Goal: Information Seeking & Learning: Learn about a topic

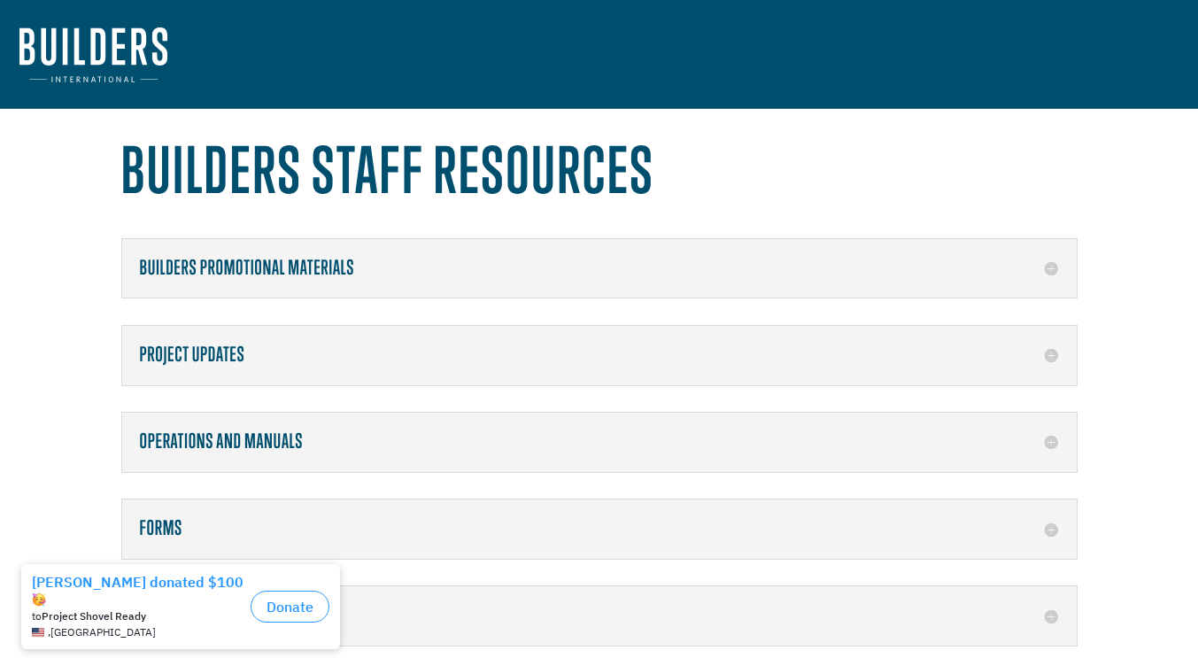
click at [561, 276] on h5 "Builders Promotional Materials" at bounding box center [599, 268] width 919 height 23
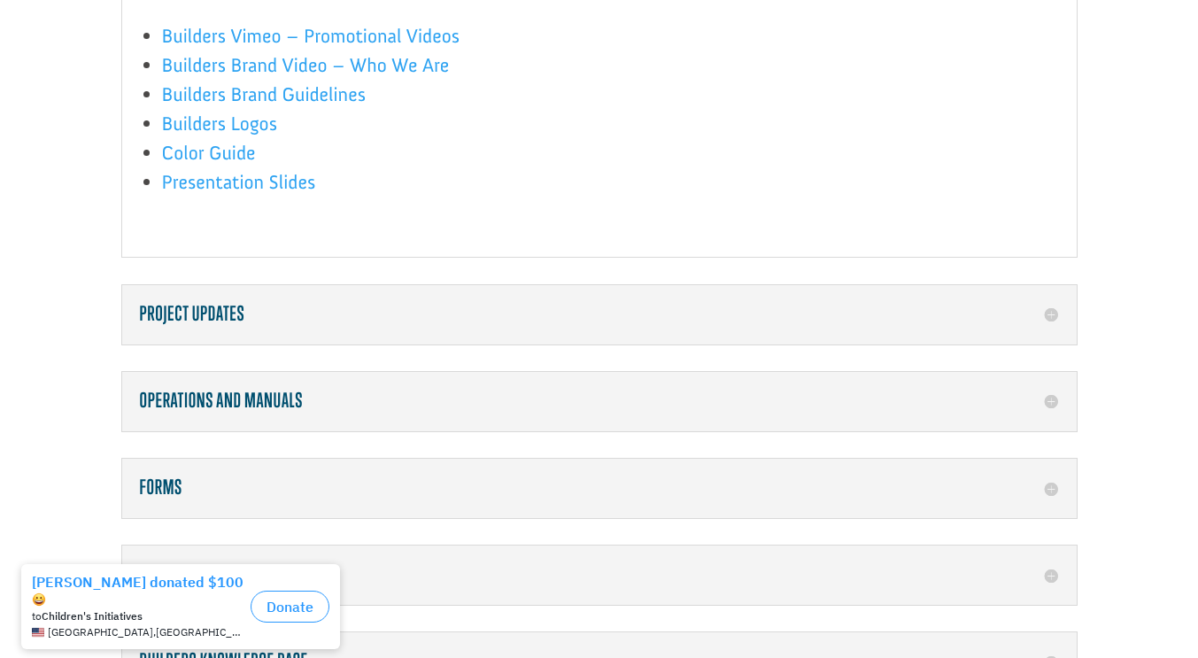
scroll to position [301, 0]
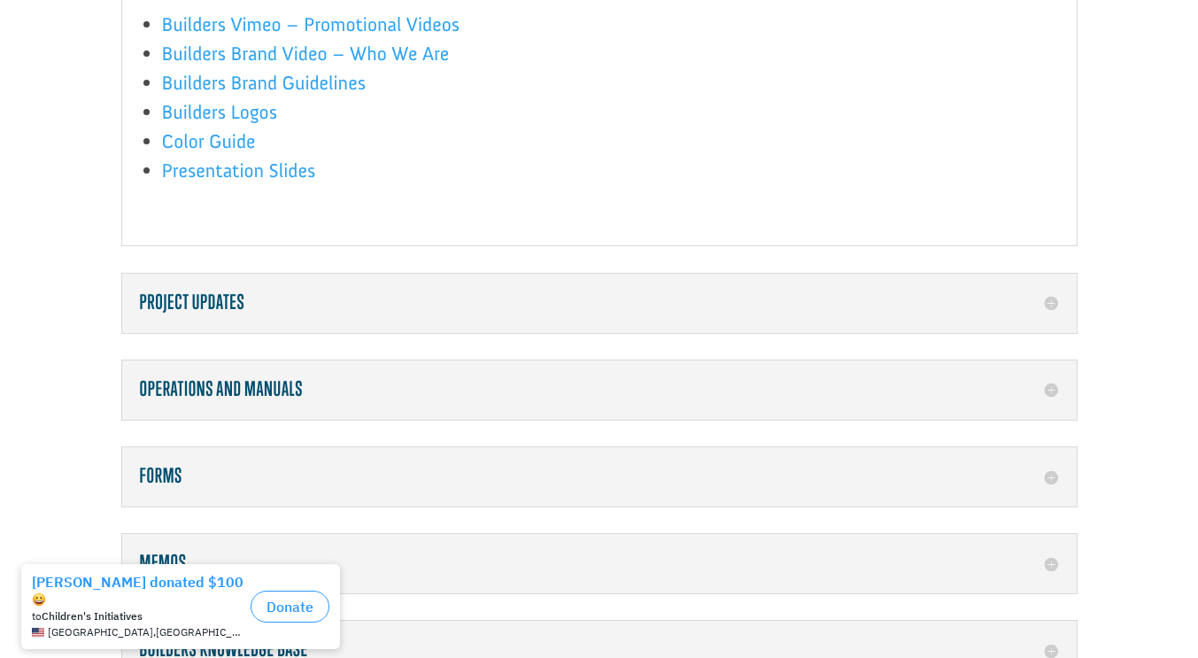
click at [589, 306] on h5 "Project Updates" at bounding box center [599, 302] width 919 height 23
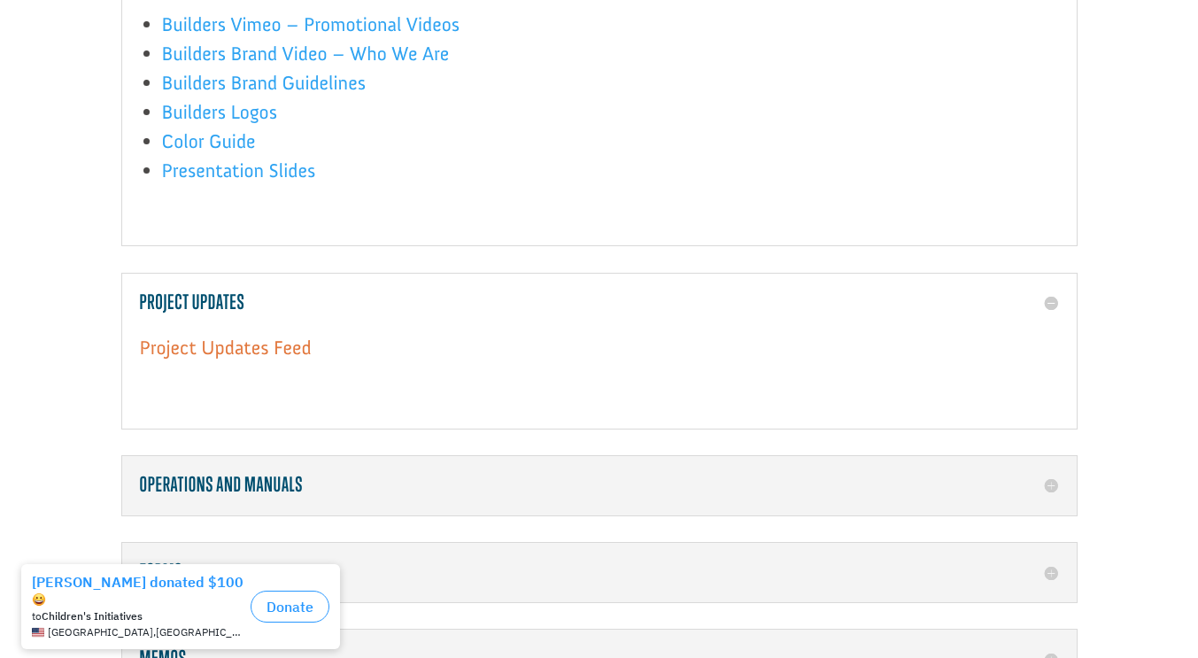
click at [287, 345] on link "Project Updates Feed" at bounding box center [226, 352] width 172 height 33
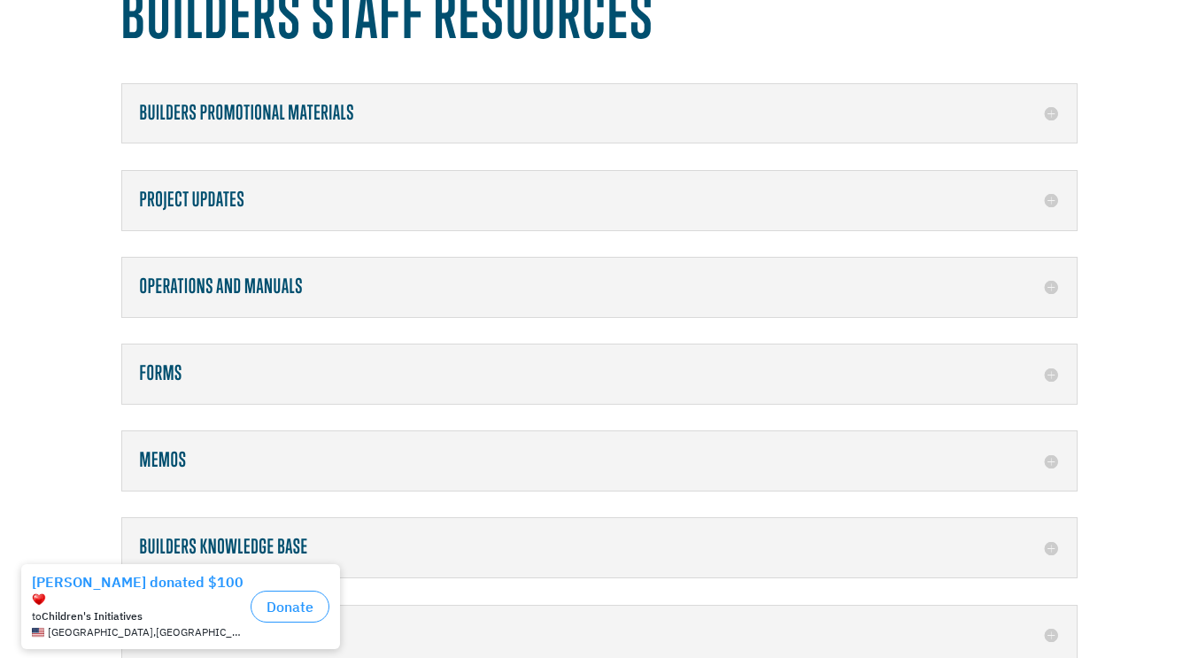
scroll to position [310, 0]
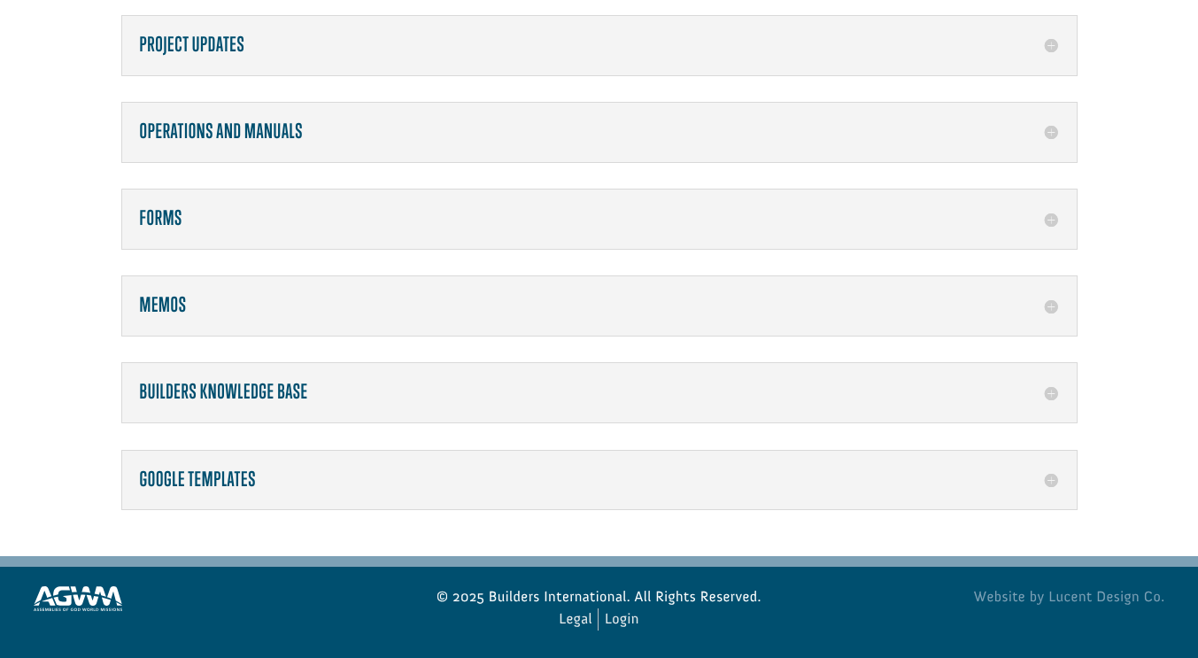
click at [603, 399] on h5 "Builders Knowledge Base" at bounding box center [599, 392] width 919 height 23
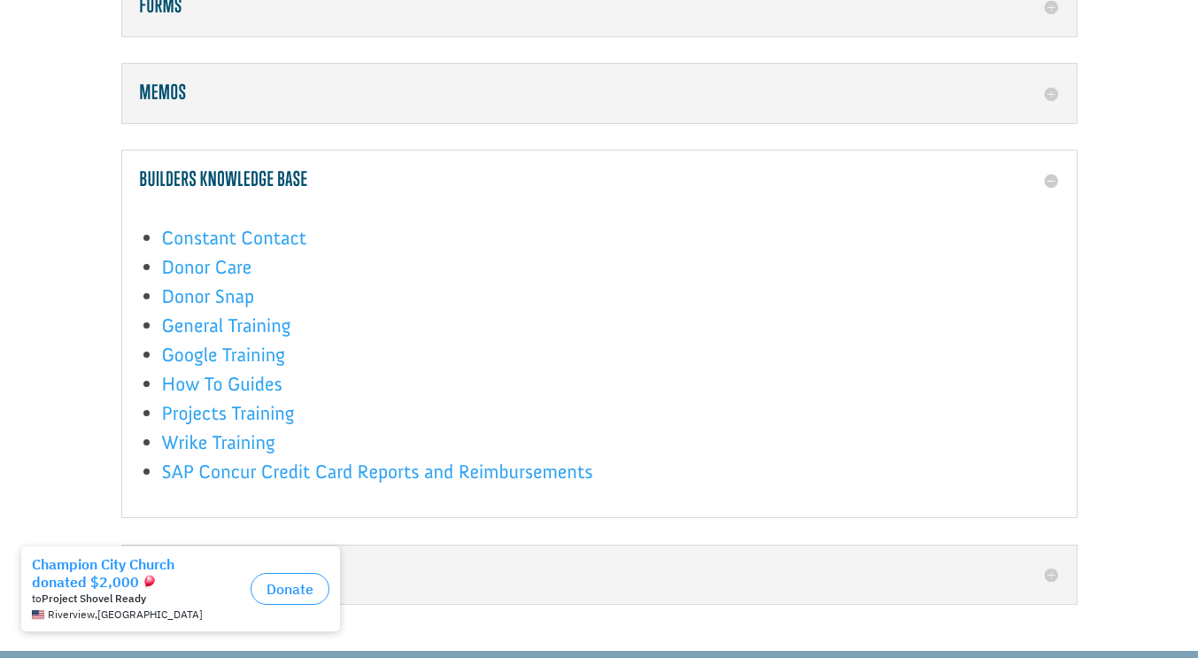
scroll to position [523, 0]
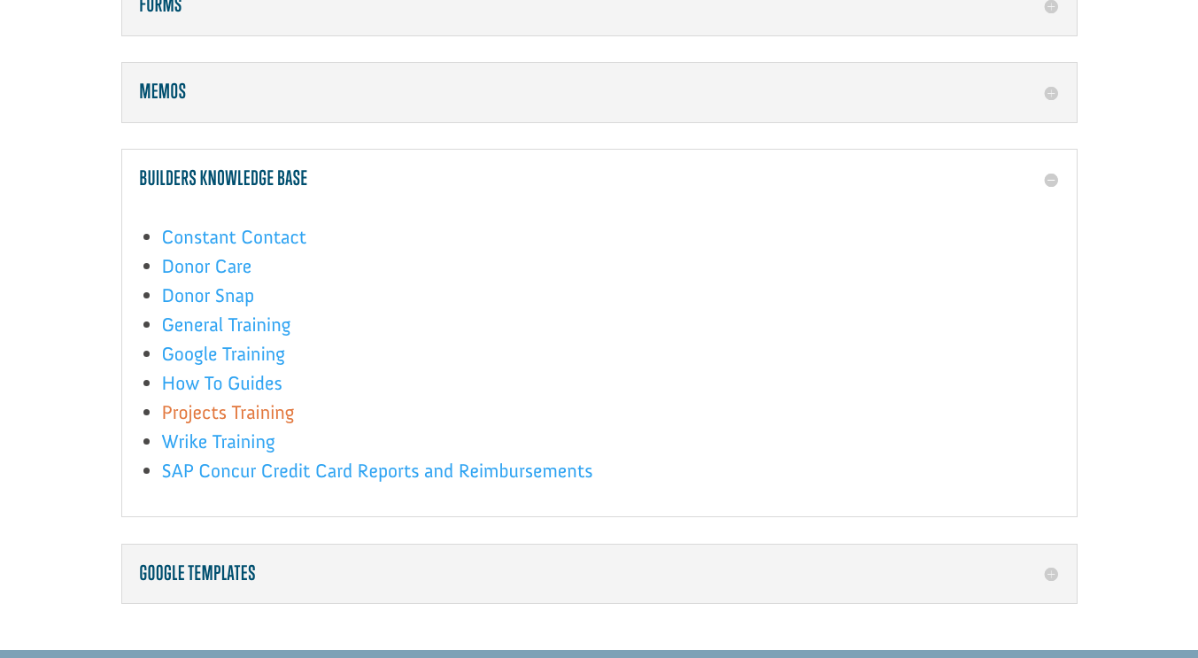
click at [270, 413] on link "Projects Training" at bounding box center [228, 416] width 133 height 33
click at [693, 166] on div "Builders Knowledge Base Constant Contact Donor Care Donor Snap General Training…" at bounding box center [599, 333] width 956 height 368
click at [822, 202] on div "Constant Contact Donor Care Donor Snap General Training Google Training How To …" at bounding box center [599, 338] width 919 height 294
click at [999, 189] on h5 "Builders Knowledge Base" at bounding box center [599, 178] width 919 height 23
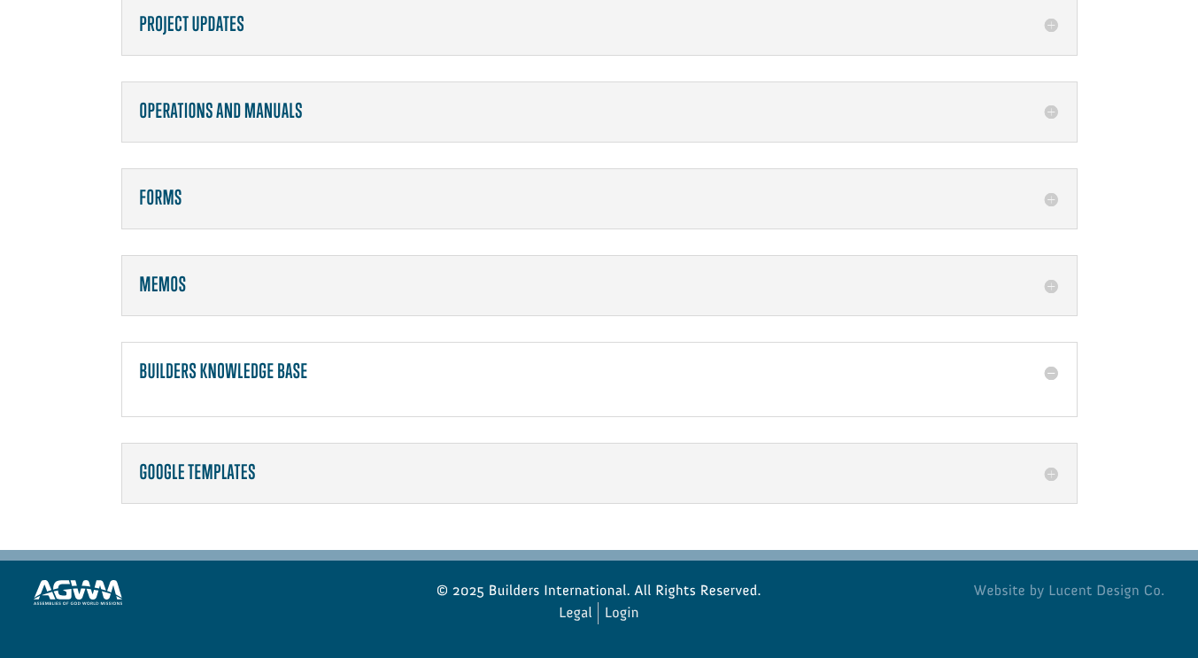
scroll to position [320, 0]
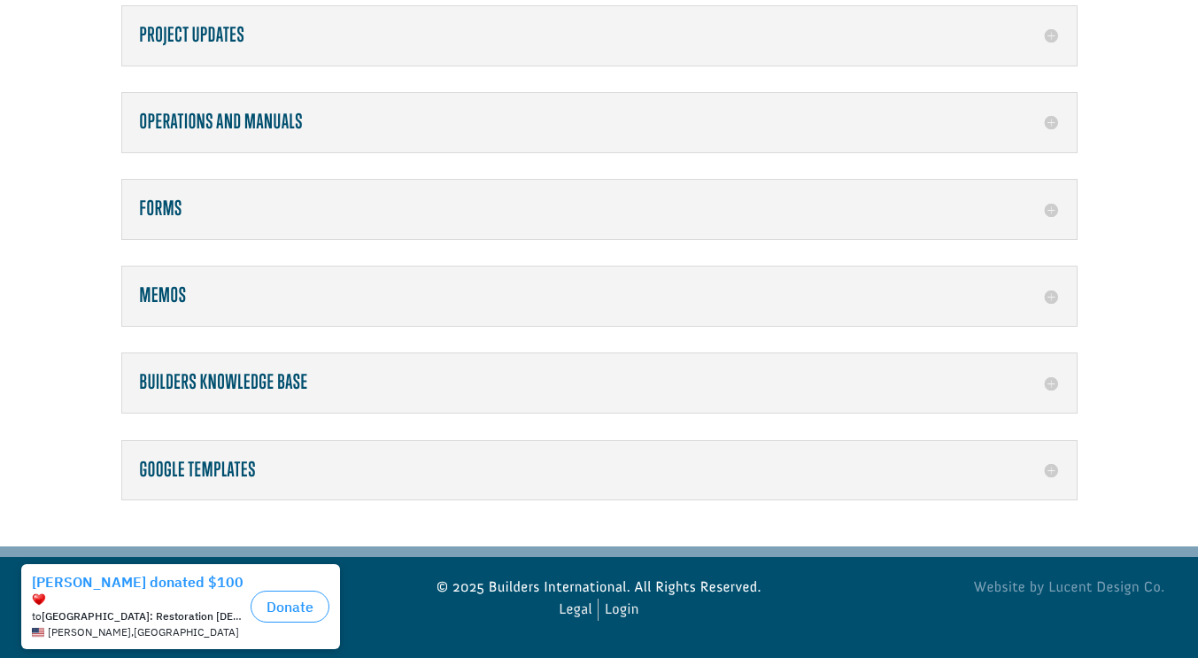
click at [478, 303] on h5 "Memos" at bounding box center [599, 295] width 919 height 23
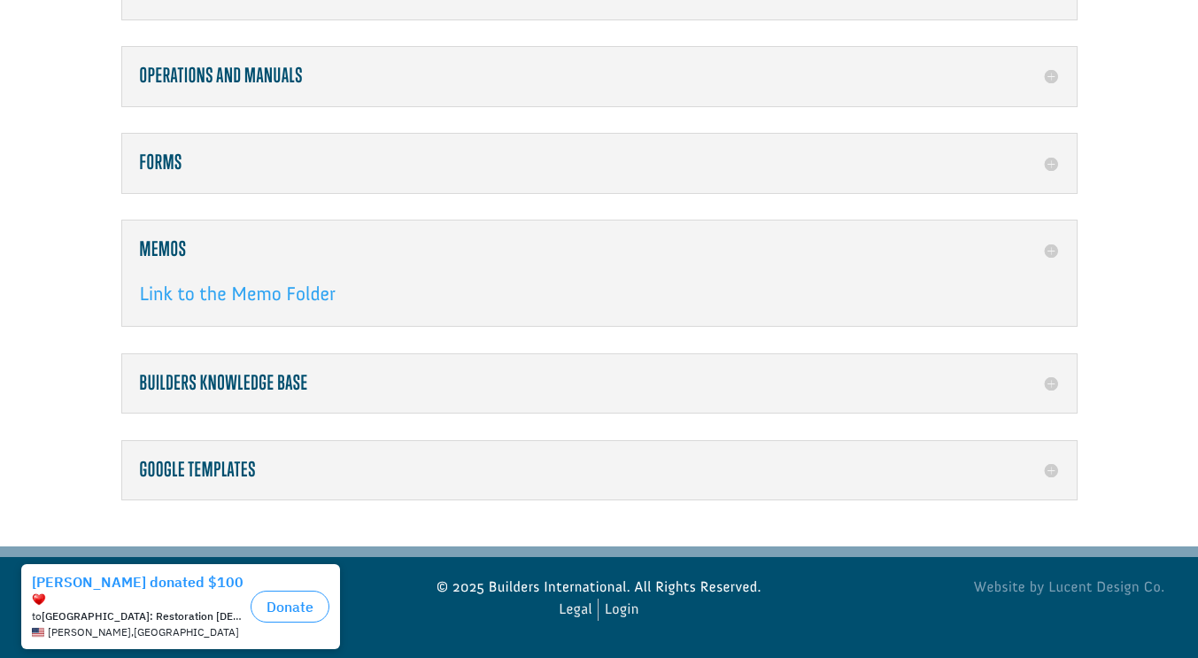
scroll to position [367, 0]
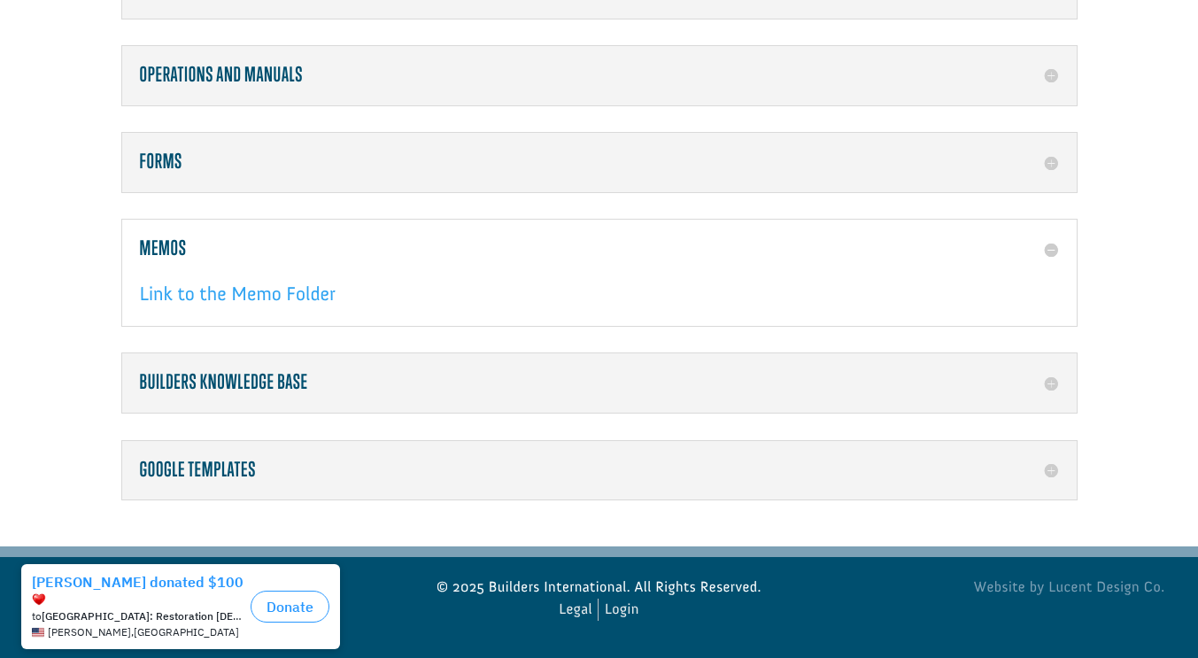
click at [635, 237] on h5 "Memos" at bounding box center [599, 248] width 919 height 23
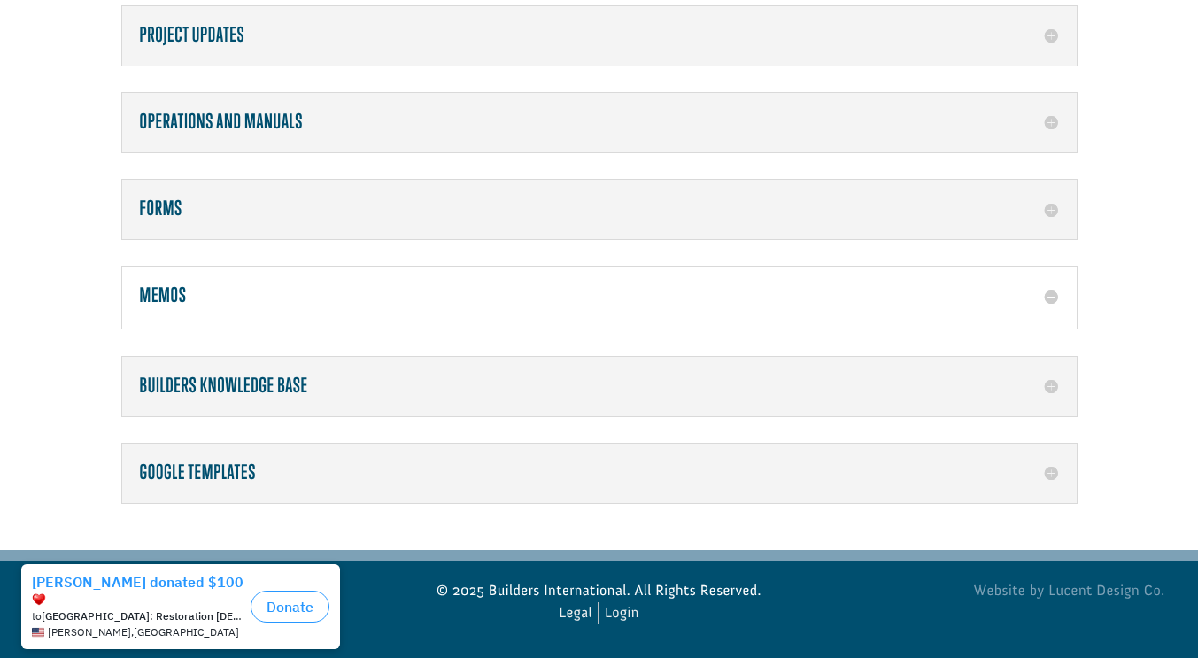
click at [523, 198] on h5 "Forms" at bounding box center [599, 208] width 919 height 23
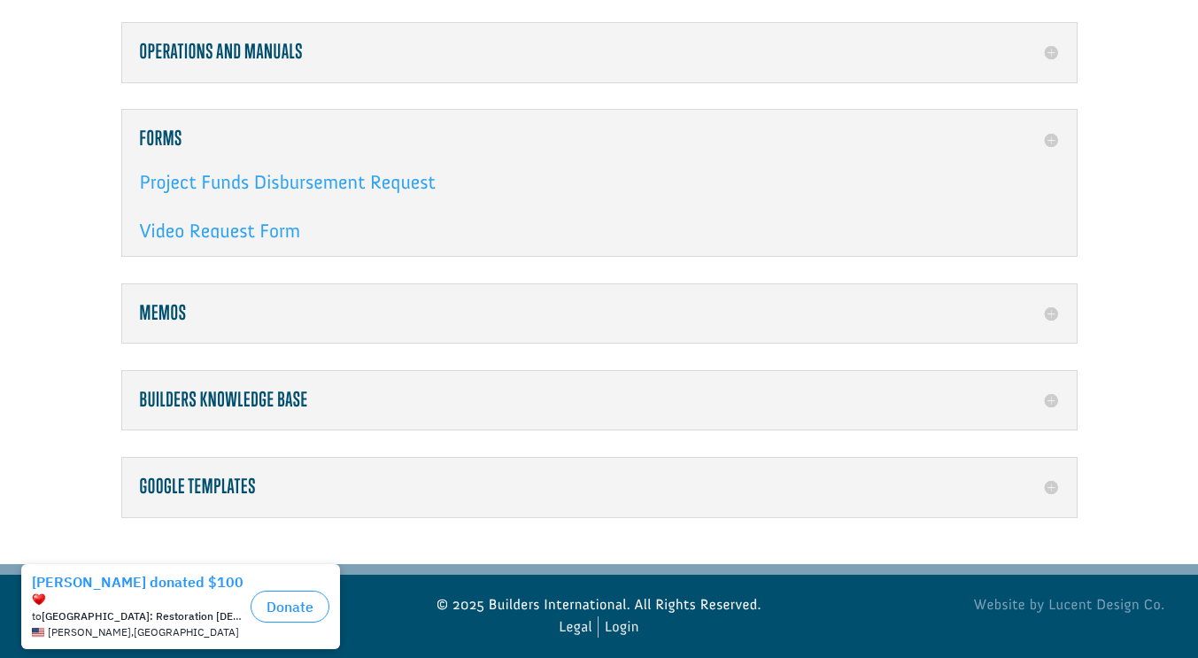
scroll to position [415, 0]
